Goal: Transaction & Acquisition: Book appointment/travel/reservation

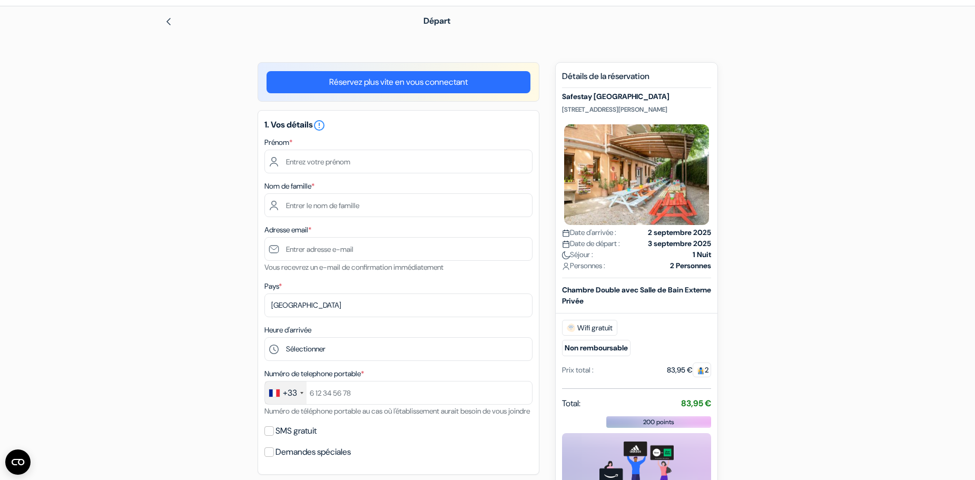
scroll to position [53, 0]
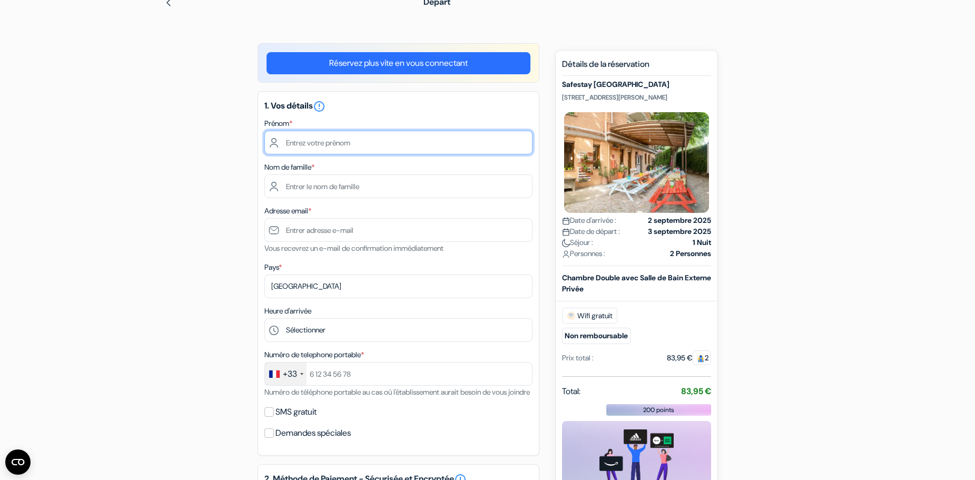
click at [344, 146] on input "text" at bounding box center [399, 143] width 268 height 24
type input "Pierre"
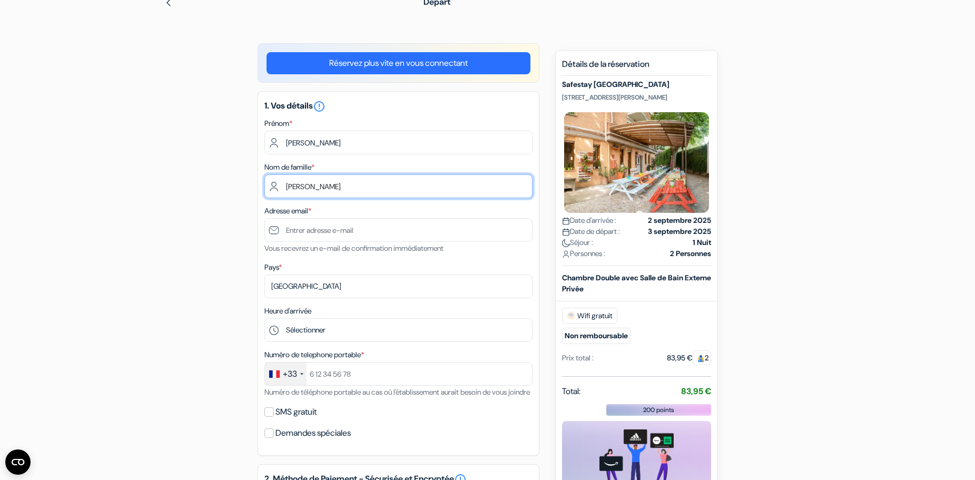
type input "NGUYEN"
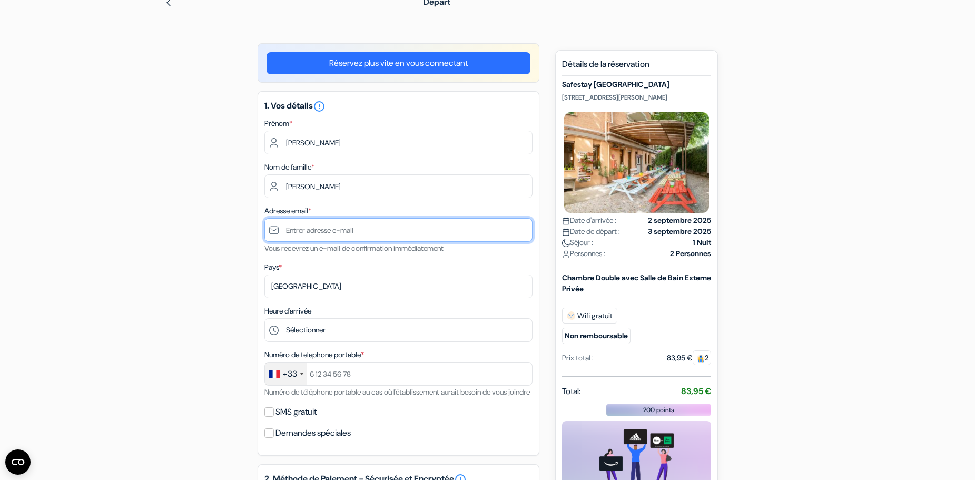
click at [385, 231] on input "text" at bounding box center [399, 230] width 268 height 24
type input "[EMAIL_ADDRESS][DOMAIN_NAME]"
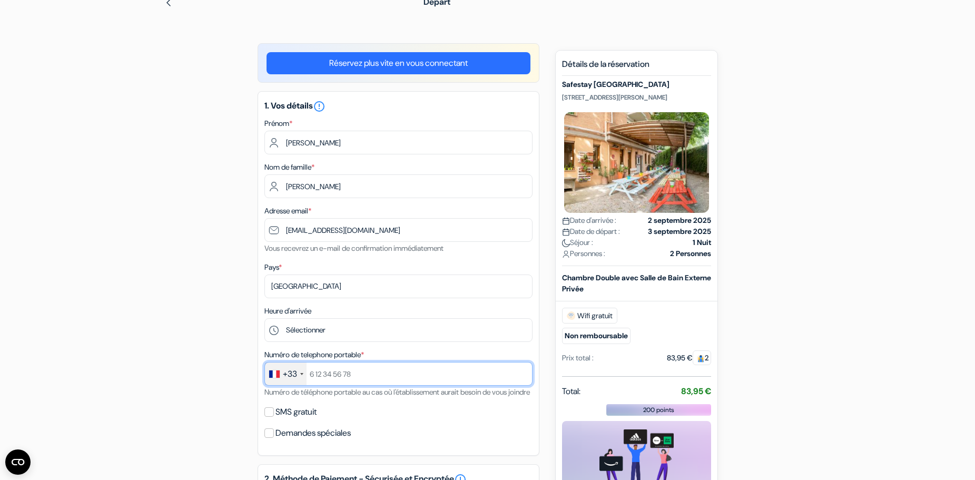
click at [328, 371] on input "text" at bounding box center [399, 374] width 268 height 24
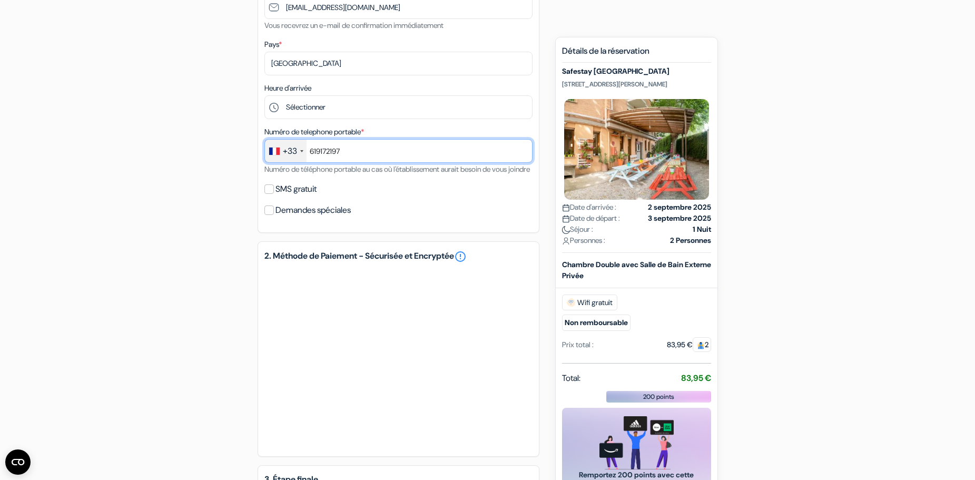
scroll to position [211, 0]
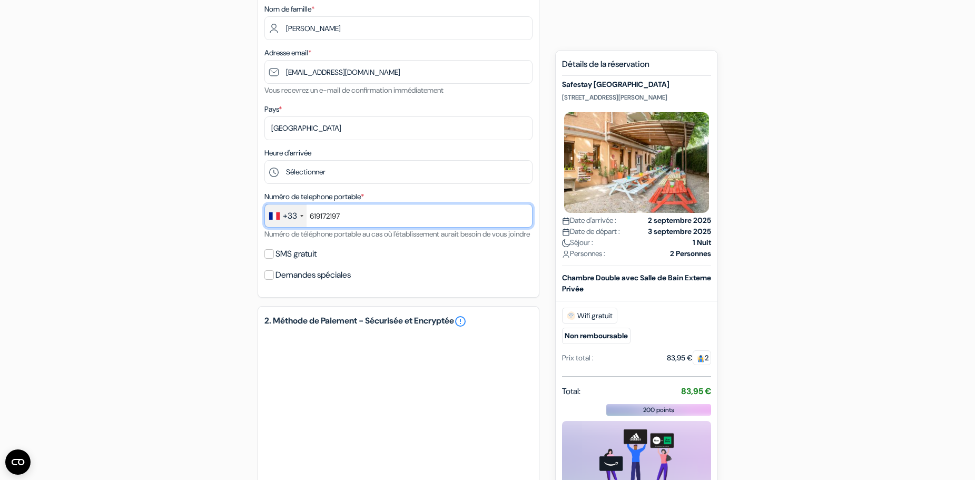
type input "619172197"
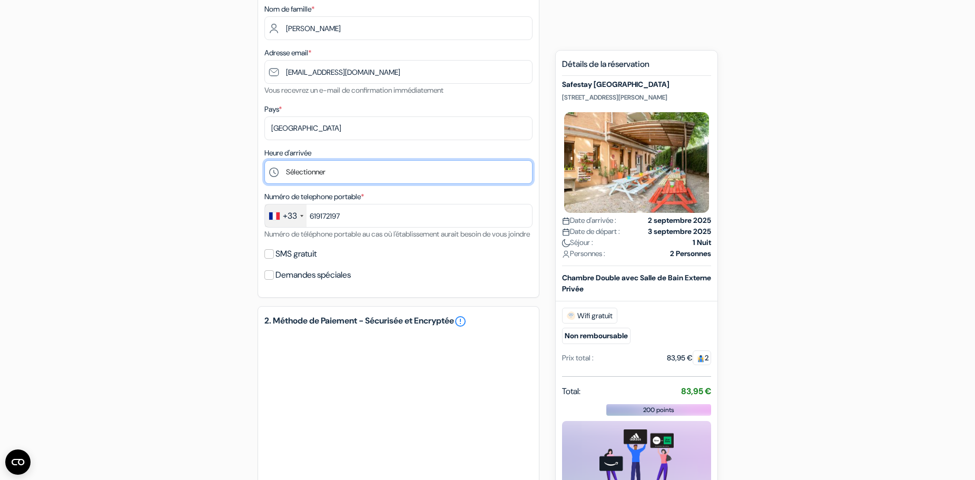
click at [348, 171] on select "Sélectionner 1:00 2:00 3:00 4:00 5:00 6:00 7:00 8:00 9:00 10:00 11:00 12:00 13:…" at bounding box center [399, 172] width 268 height 24
click at [336, 170] on select "Sélectionner 1:00 2:00 3:00 4:00 5:00 6:00 7:00 8:00 9:00 10:00 11:00 12:00 13:…" at bounding box center [399, 172] width 268 height 24
select select "14"
click at [265, 160] on select "Sélectionner 1:00 2:00 3:00 4:00 5:00 6:00 7:00 8:00 9:00 10:00 11:00 12:00 13:…" at bounding box center [399, 172] width 268 height 24
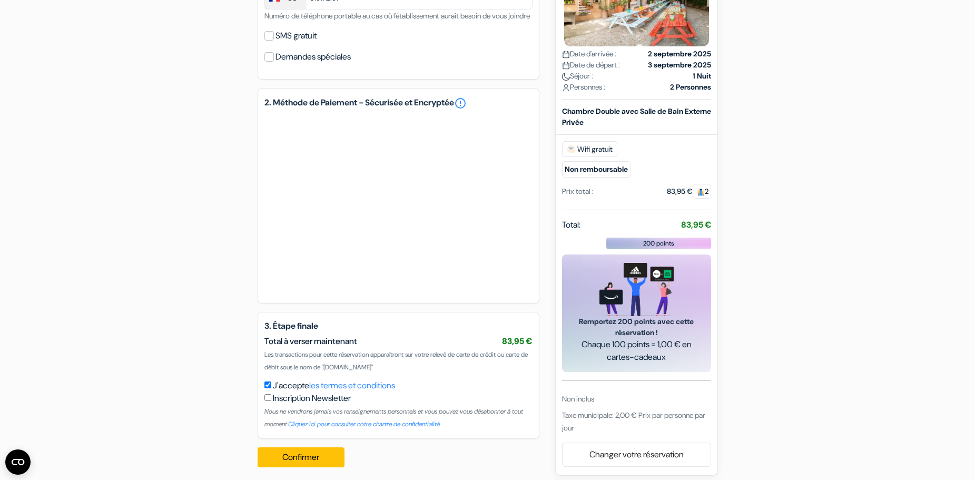
scroll to position [448, 0]
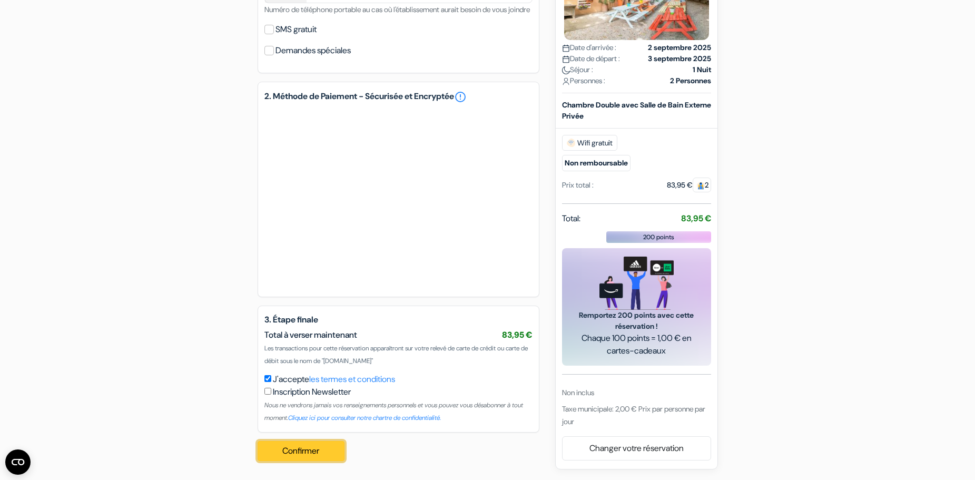
click at [298, 451] on button "Confirmer Loading..." at bounding box center [301, 451] width 87 height 20
